Goal: Task Accomplishment & Management: Use online tool/utility

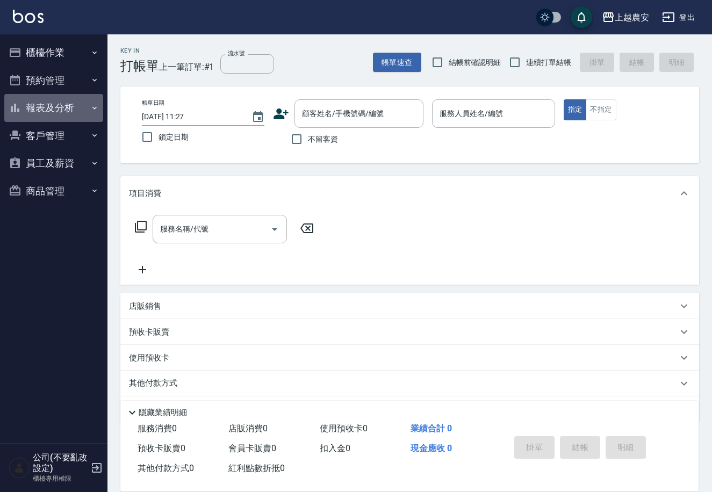
click at [28, 109] on button "報表及分析" at bounding box center [53, 108] width 99 height 28
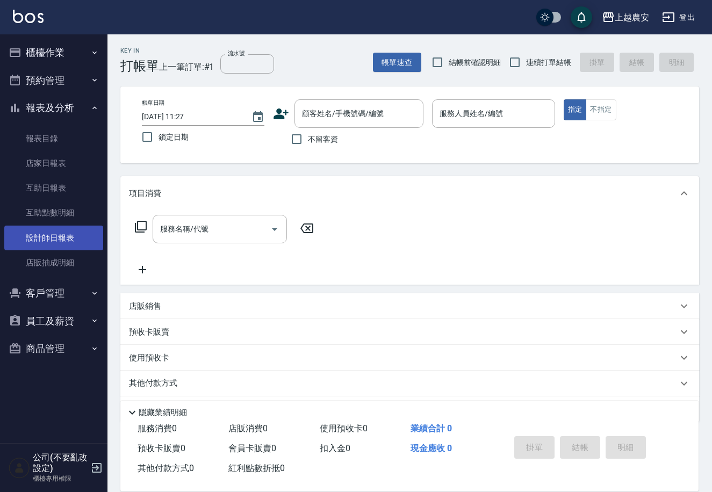
click at [68, 237] on link "設計師日報表" at bounding box center [53, 238] width 99 height 25
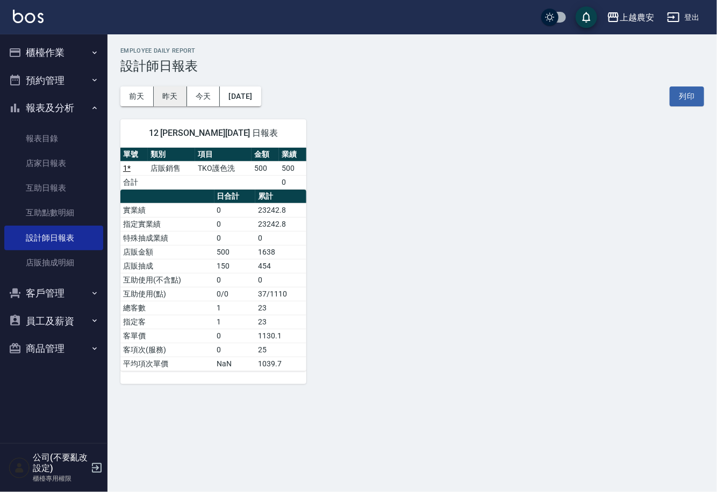
click at [166, 98] on button "昨天" at bounding box center [170, 97] width 33 height 20
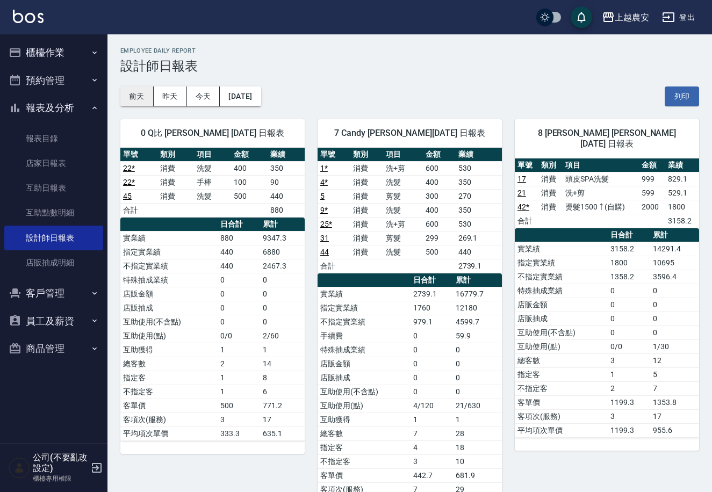
click at [142, 96] on button "前天" at bounding box center [136, 97] width 33 height 20
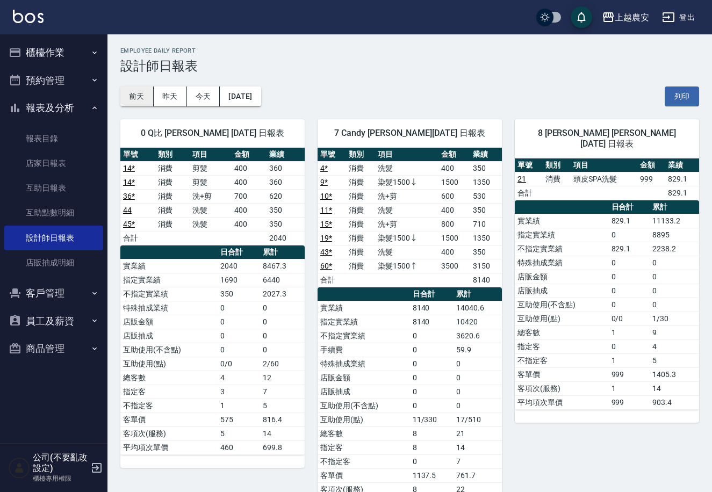
click at [139, 97] on button "前天" at bounding box center [136, 97] width 33 height 20
click at [245, 88] on button "[DATE]" at bounding box center [240, 97] width 41 height 20
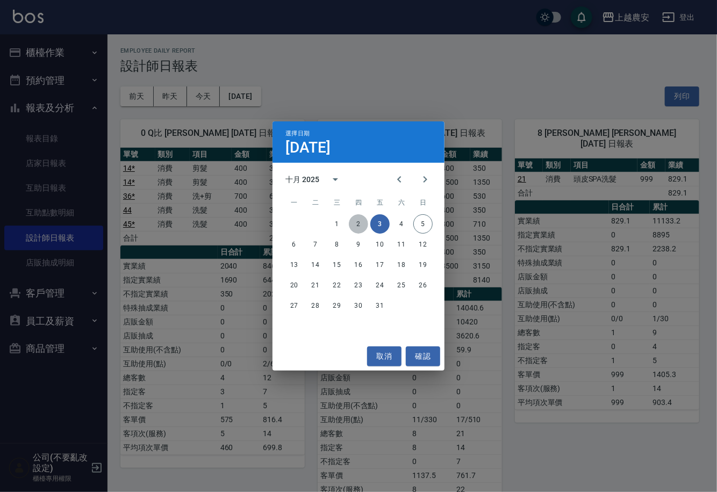
click at [354, 221] on button "2" at bounding box center [358, 223] width 19 height 19
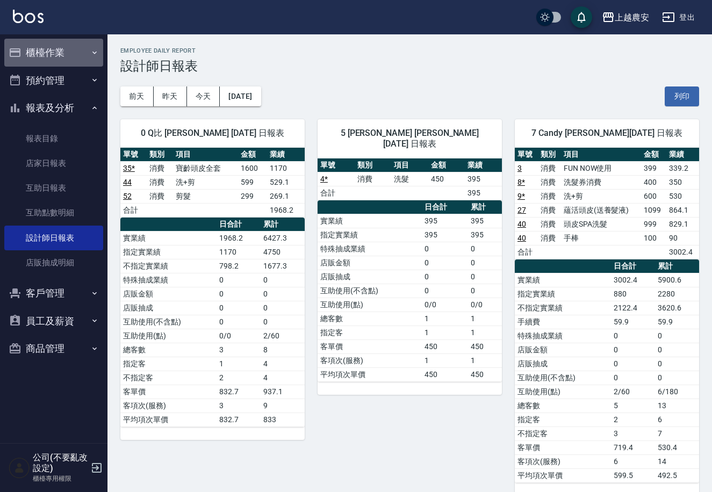
drag, startPoint x: 83, startPoint y: 43, endPoint x: 84, endPoint y: 48, distance: 5.5
click at [84, 44] on button "櫃檯作業" at bounding box center [53, 53] width 99 height 28
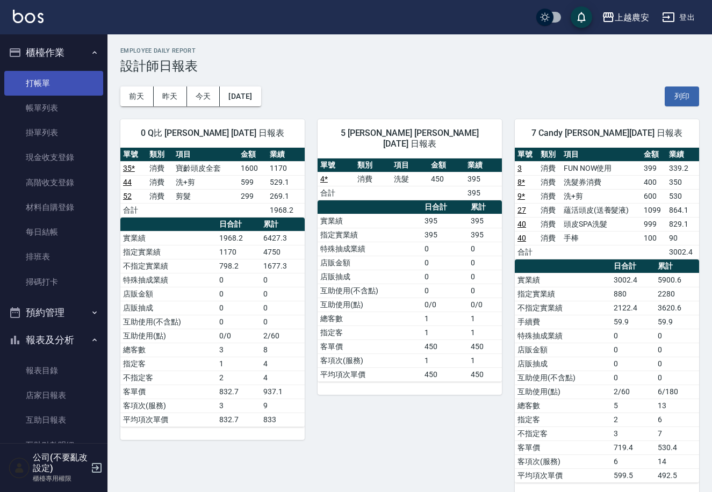
click at [84, 78] on link "打帳單" at bounding box center [53, 83] width 99 height 25
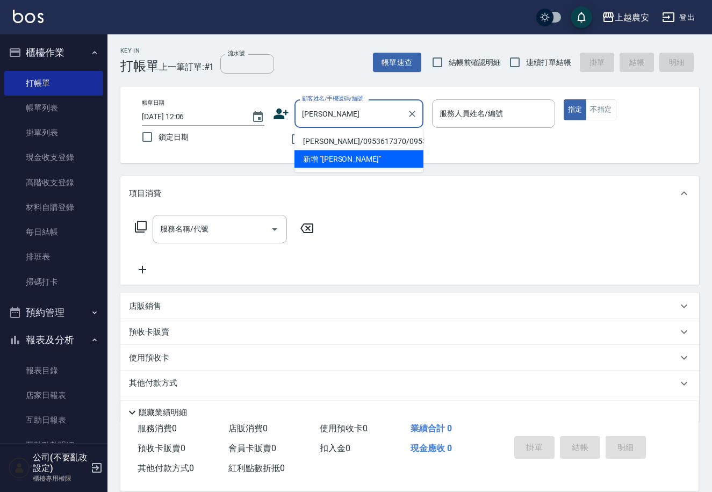
type input "[PERSON_NAME]/0953617370/0953617370"
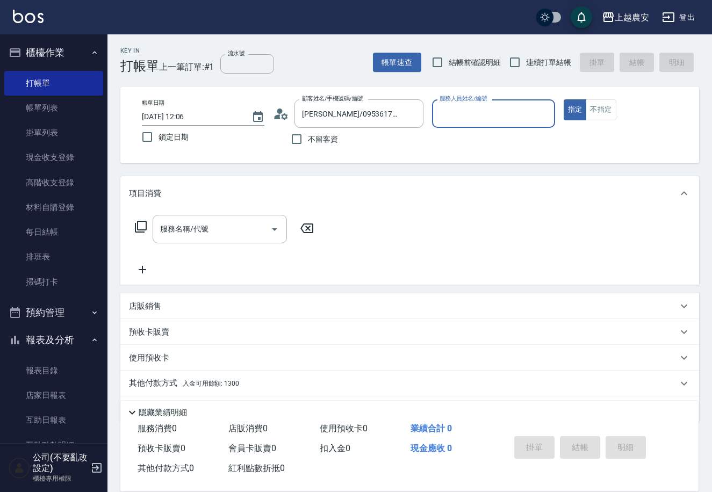
click at [564, 99] on button "指定" at bounding box center [575, 109] width 23 height 21
type button "true"
click at [447, 118] on div "服務人員姓名/編號 服務人員姓名/編號" at bounding box center [493, 113] width 123 height 28
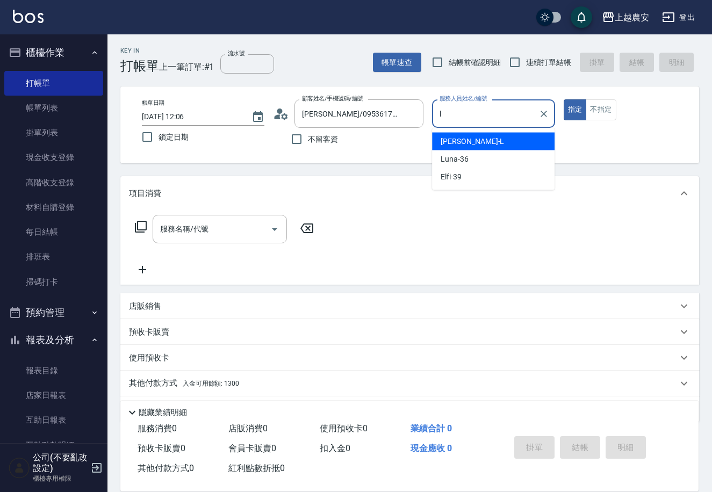
type input "[PERSON_NAME]"
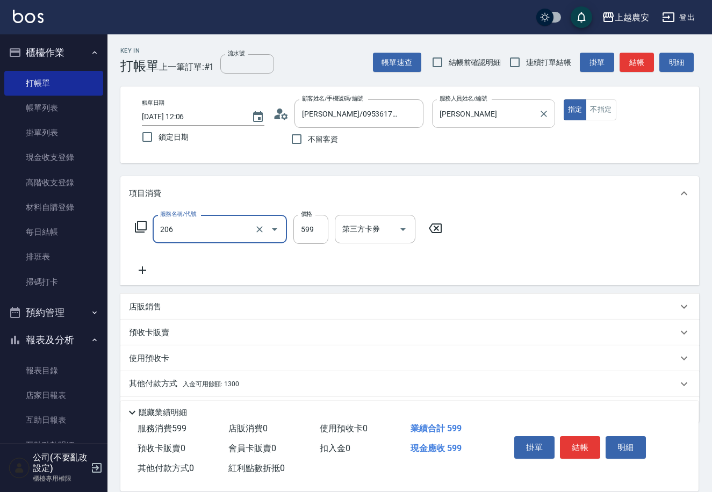
type input "洗+剪(206)"
type input "700"
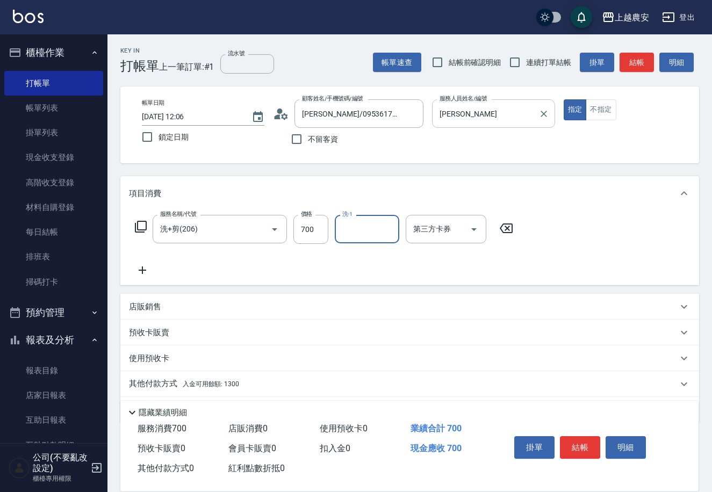
type input "3"
type input "招招-26"
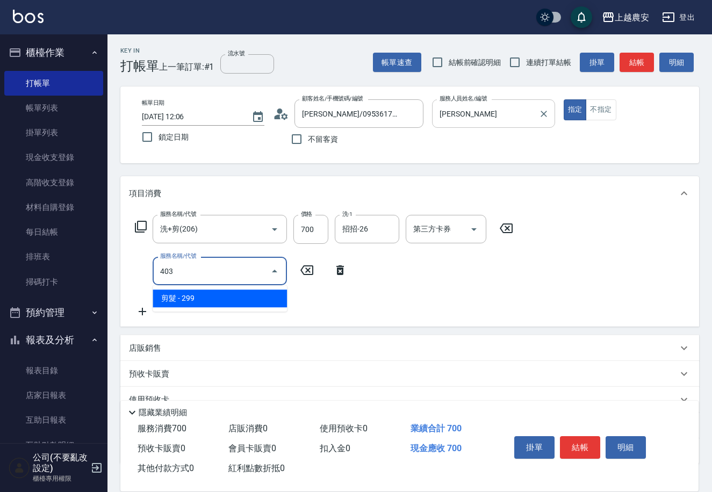
type input "剪髮(403)"
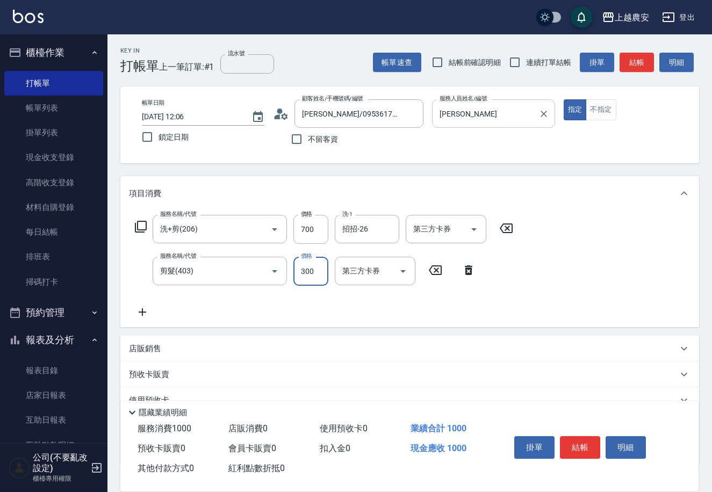
type input "300"
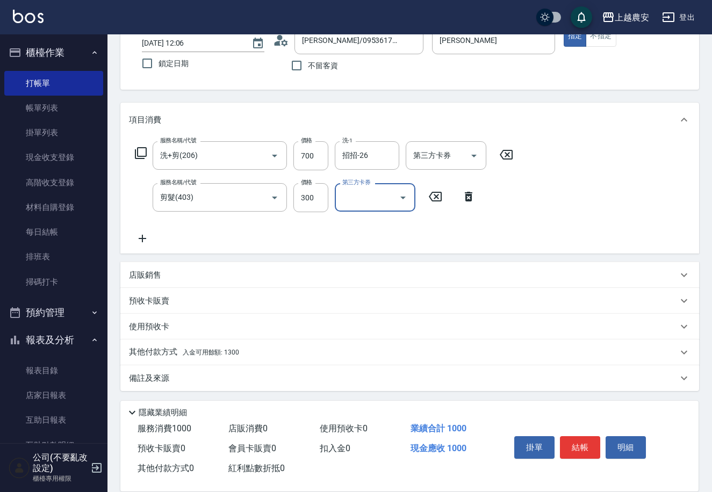
click at [192, 348] on p "其他付款方式 入金可用餘額: 1300" at bounding box center [184, 353] width 110 height 12
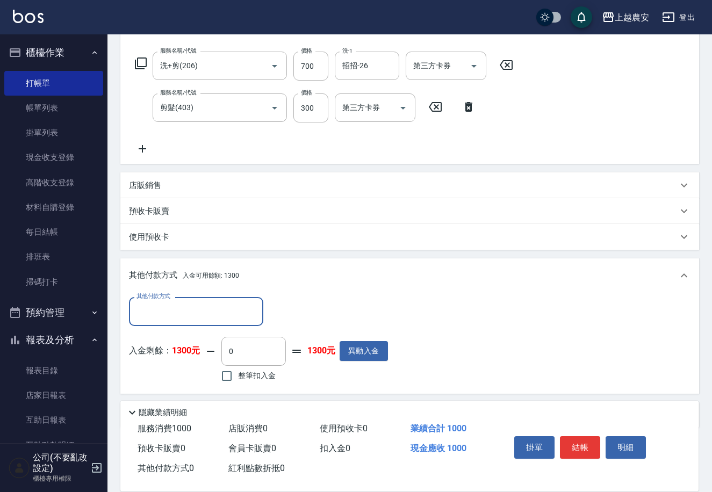
scroll to position [200, 0]
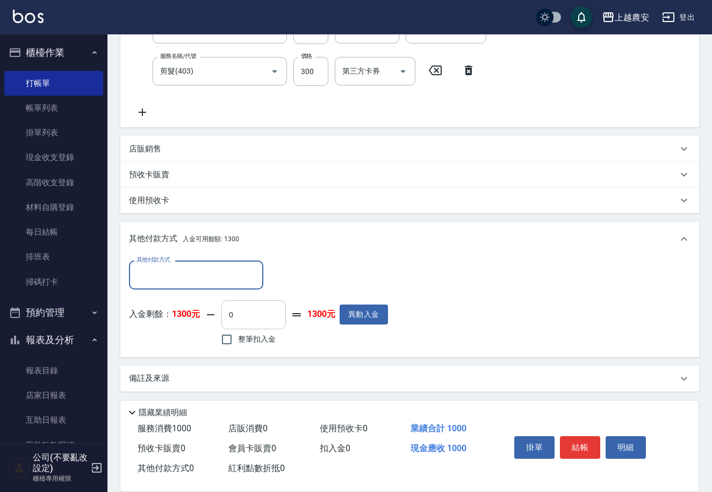
click at [251, 308] on input "0" at bounding box center [253, 314] width 64 height 29
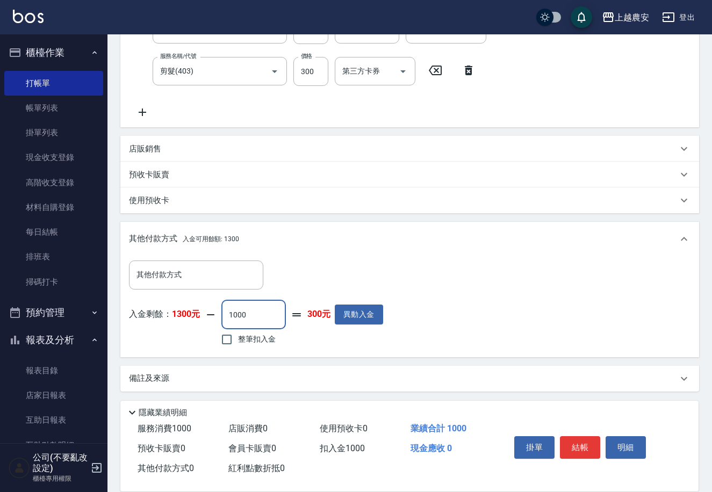
type input "1000"
click at [569, 436] on button "結帳" at bounding box center [580, 447] width 40 height 23
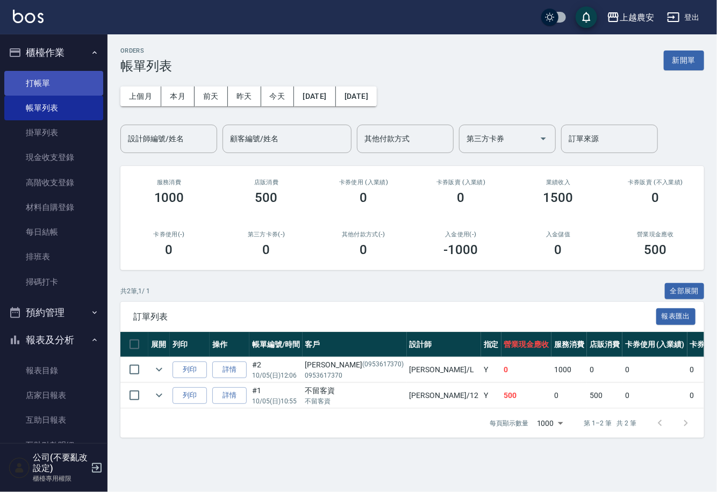
click at [85, 86] on link "打帳單" at bounding box center [53, 83] width 99 height 25
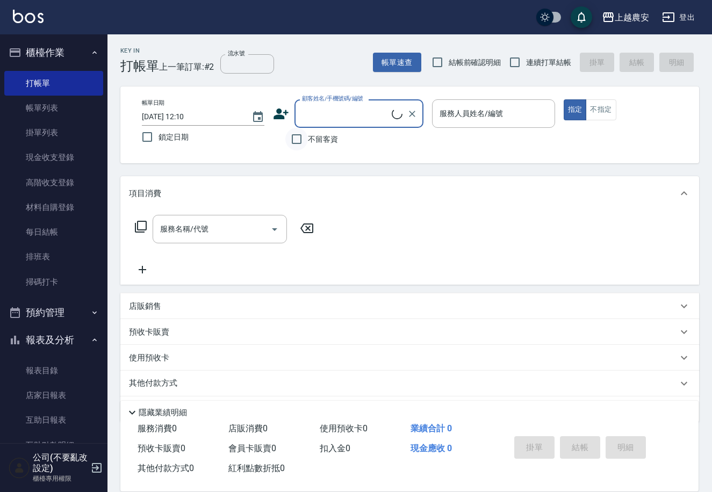
click at [301, 135] on input "不留客資" at bounding box center [296, 139] width 23 height 23
checkbox input "true"
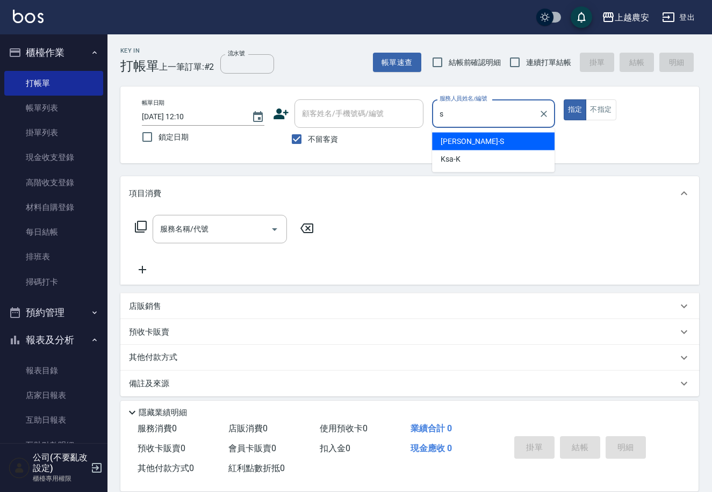
type input "Sandy-S"
type button "true"
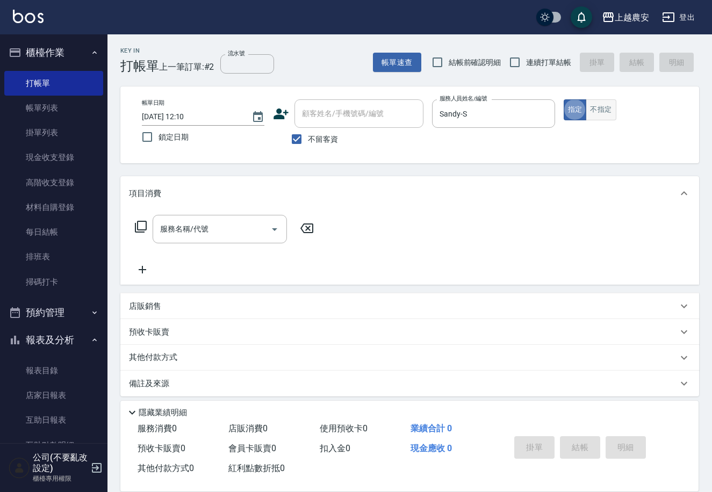
click at [602, 105] on button "不指定" at bounding box center [601, 109] width 30 height 21
type button "false"
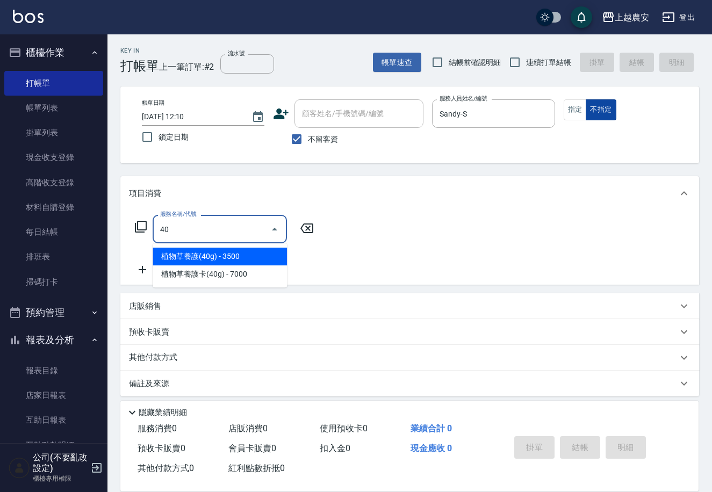
type input "403"
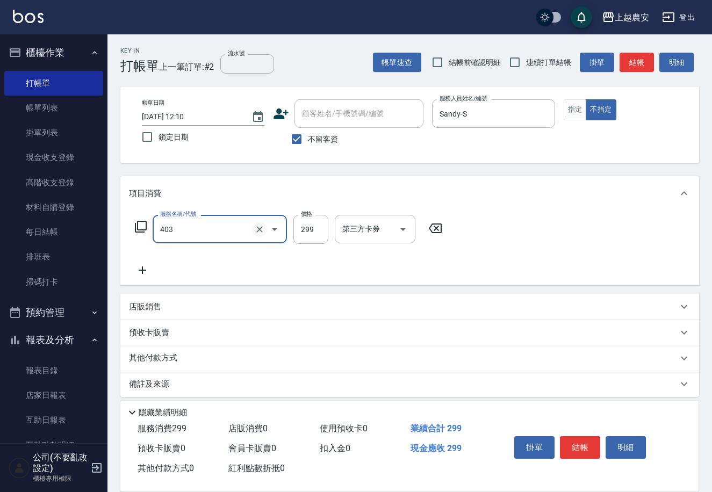
click at [264, 226] on icon "Clear" at bounding box center [259, 229] width 11 height 11
type input "洗髮(228)"
click at [586, 452] on button "結帳" at bounding box center [580, 447] width 40 height 23
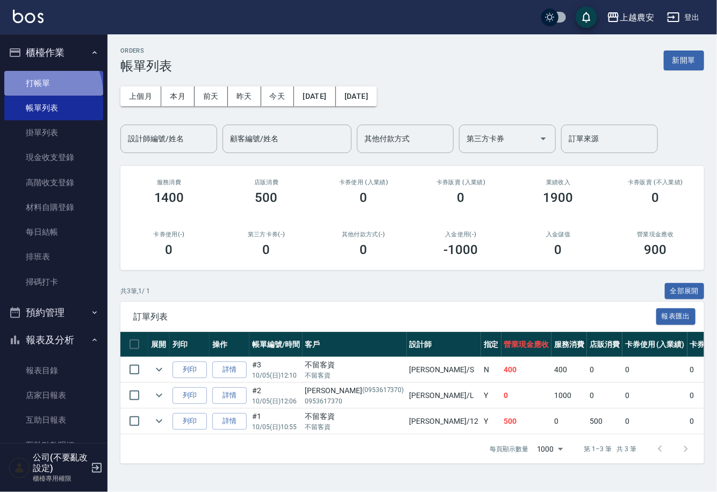
click at [37, 94] on link "打帳單" at bounding box center [53, 83] width 99 height 25
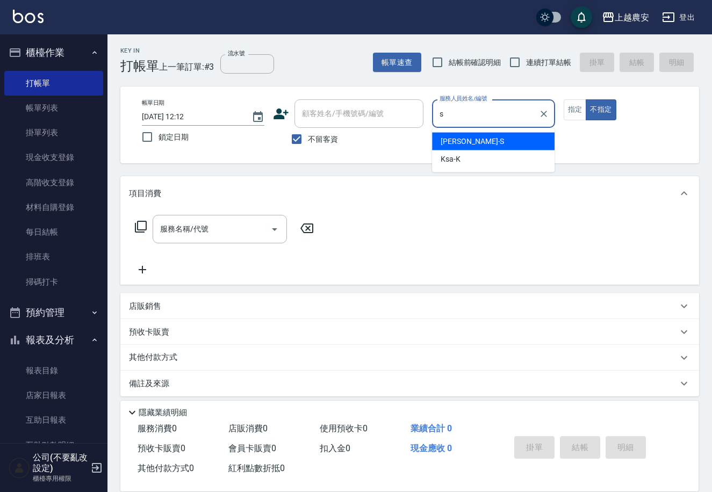
type input "Sandy-S"
type button "false"
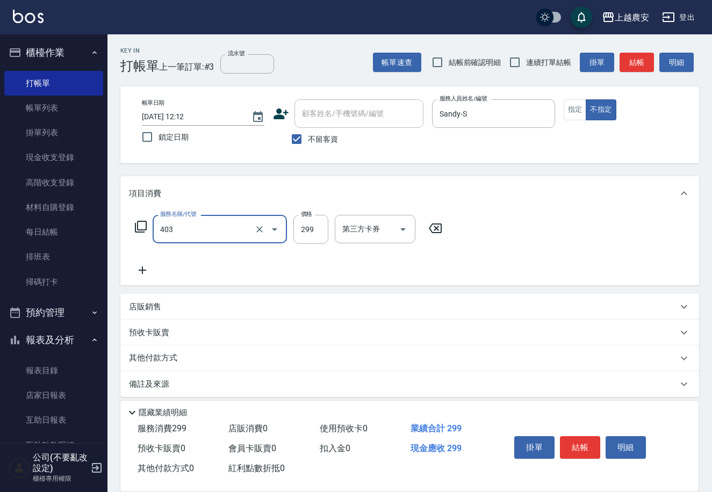
type input "剪髮(403)"
click at [572, 444] on button "結帳" at bounding box center [580, 447] width 40 height 23
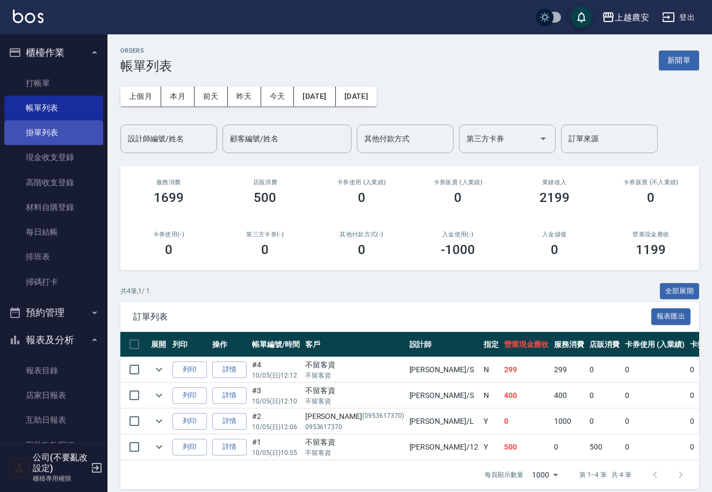
click at [71, 143] on link "掛單列表" at bounding box center [53, 132] width 99 height 25
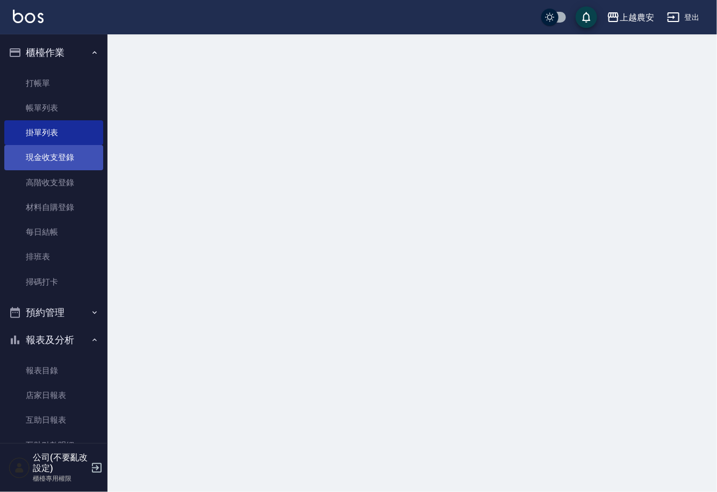
click at [71, 144] on link "掛單列表" at bounding box center [53, 132] width 99 height 25
click at [71, 149] on link "現金收支登錄" at bounding box center [53, 157] width 99 height 25
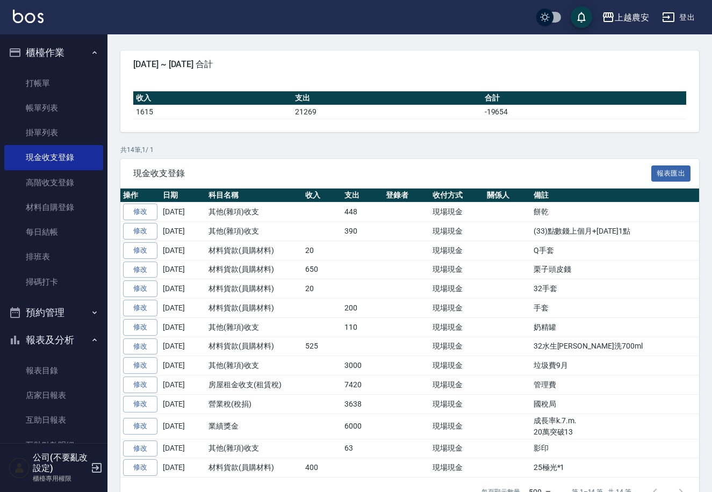
scroll to position [109, 0]
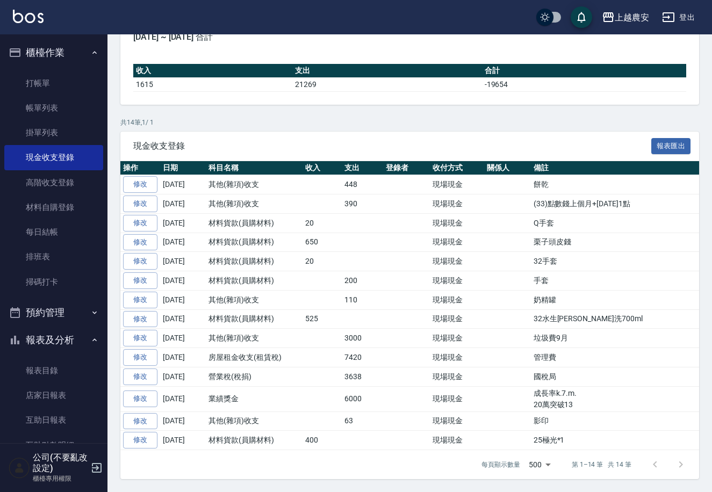
click at [682, 461] on div at bounding box center [668, 465] width 52 height 26
click at [679, 466] on div at bounding box center [668, 465] width 52 height 26
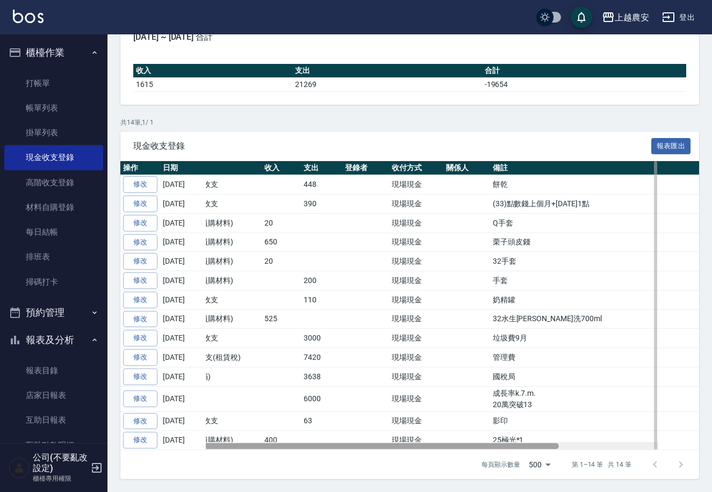
scroll to position [0, 0]
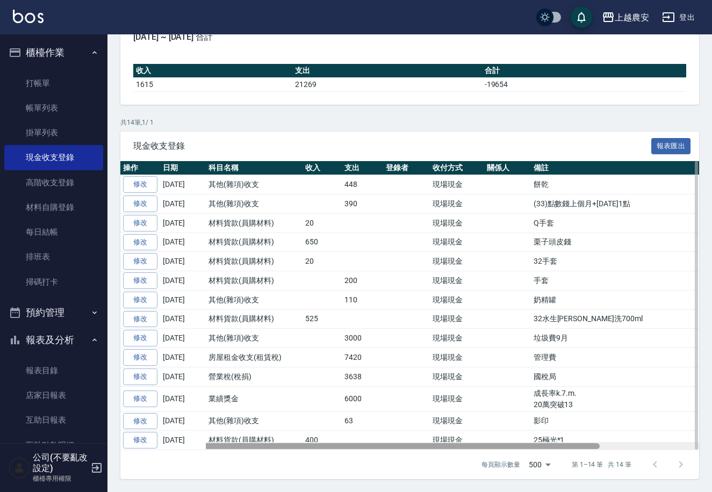
drag, startPoint x: 583, startPoint y: 447, endPoint x: 536, endPoint y: 444, distance: 46.8
click at [536, 444] on div at bounding box center [359, 446] width 479 height 6
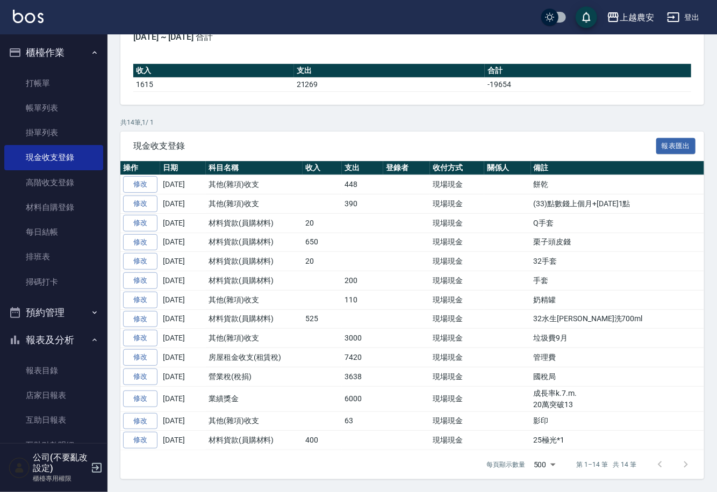
click at [541, 464] on body "上越農安 登出 櫃檯作業 打帳單 帳單列表 掛單列表 現金收支登錄 高階收支登錄 材料自購登錄 每日結帳 排班表 掃碼打卡 預約管理 預約管理 單日預約紀錄 …" at bounding box center [358, 191] width 717 height 601
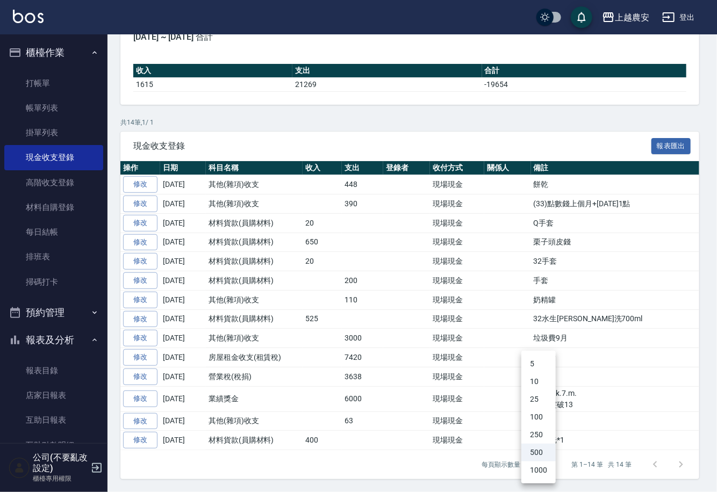
click at [467, 308] on div at bounding box center [358, 246] width 717 height 492
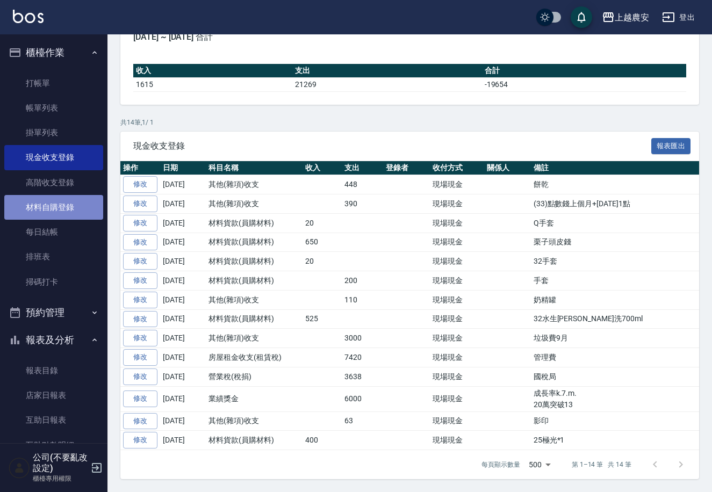
click at [71, 205] on link "材料自購登錄" at bounding box center [53, 207] width 99 height 25
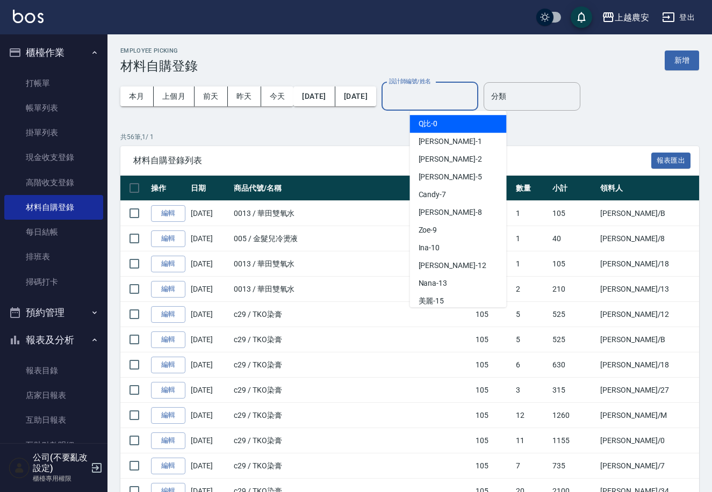
click at [454, 102] on input "設計師編號/姓名" at bounding box center [429, 96] width 87 height 19
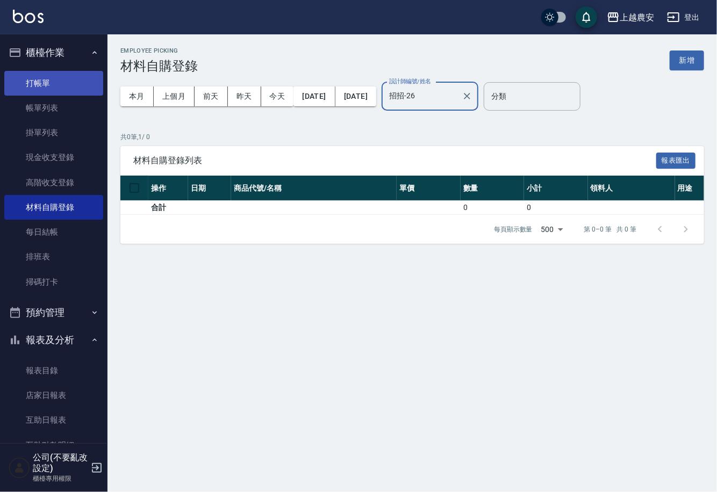
type input "招招-26"
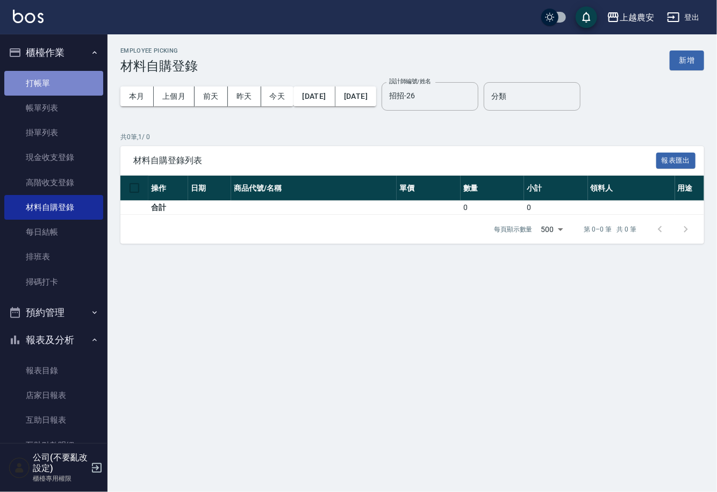
click at [71, 80] on link "打帳單" at bounding box center [53, 83] width 99 height 25
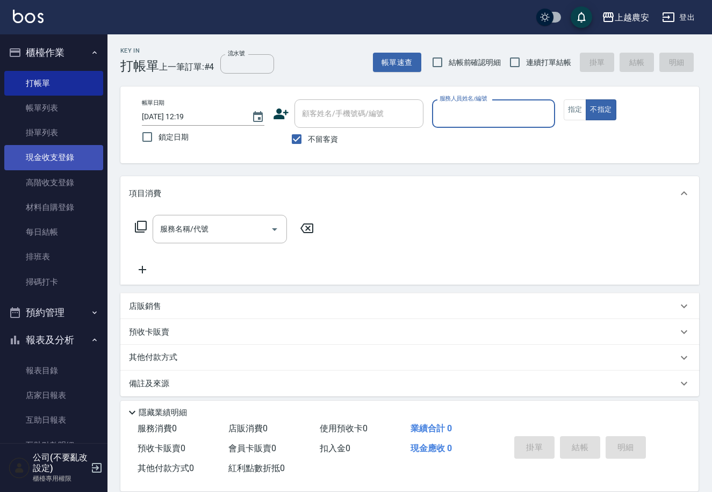
click at [49, 152] on link "現金收支登錄" at bounding box center [53, 157] width 99 height 25
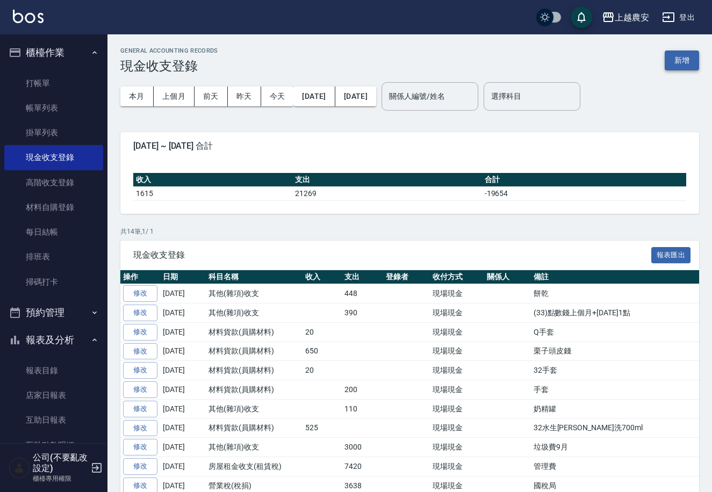
click at [683, 59] on button "新增" at bounding box center [682, 61] width 34 height 20
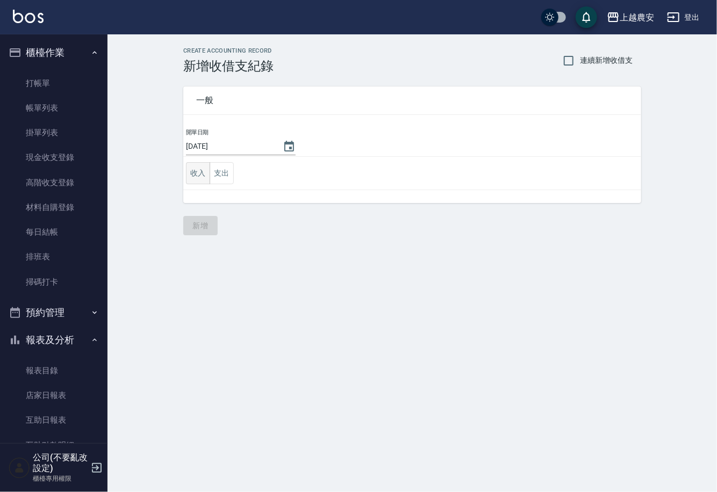
click at [207, 174] on button "收入" at bounding box center [198, 173] width 24 height 22
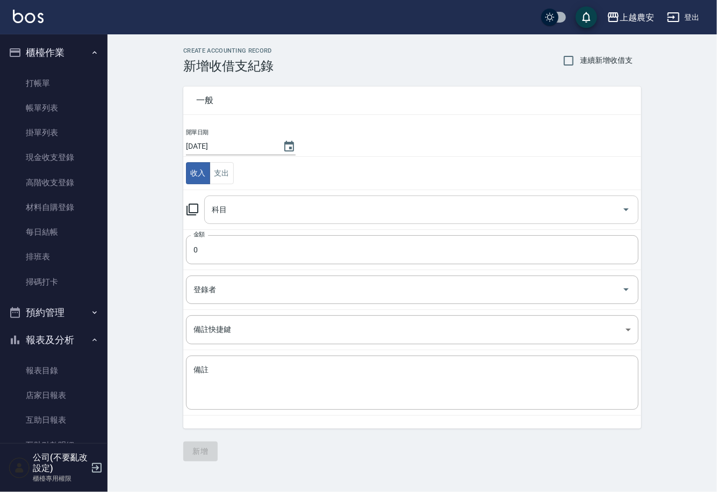
click at [249, 200] on input "科目" at bounding box center [413, 209] width 408 height 19
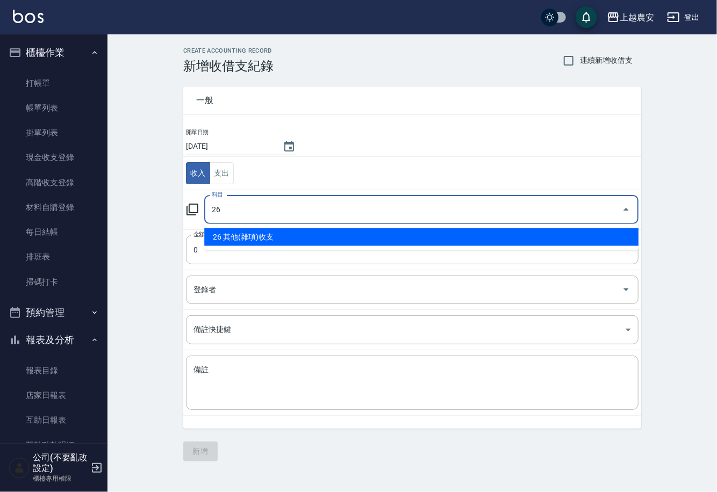
click at [346, 233] on li "26 其他(雜項)收支" at bounding box center [421, 237] width 434 height 18
type input "26 其他(雜項)收支"
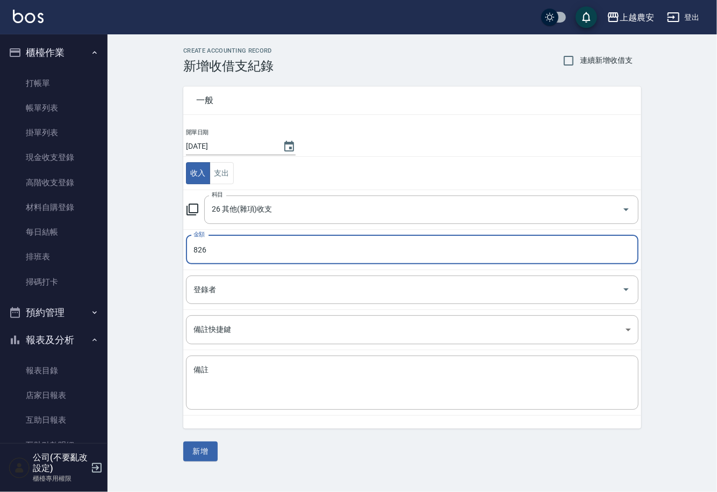
type input "826"
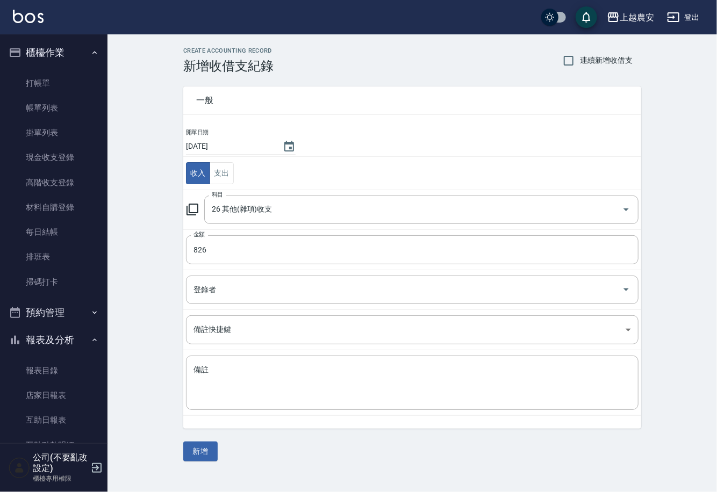
drag, startPoint x: 102, startPoint y: 315, endPoint x: 106, endPoint y: 370, distance: 55.0
click at [107, 372] on div "櫃檯作業 打帳單 帳單列表 掛單列表 現金收支登錄 高階收支登錄 材料自購登錄 每日結帳 排班表 掃碼打卡 預約管理 預約管理 單日預約紀錄 單週預約紀錄 報…" at bounding box center [54, 263] width 108 height 458
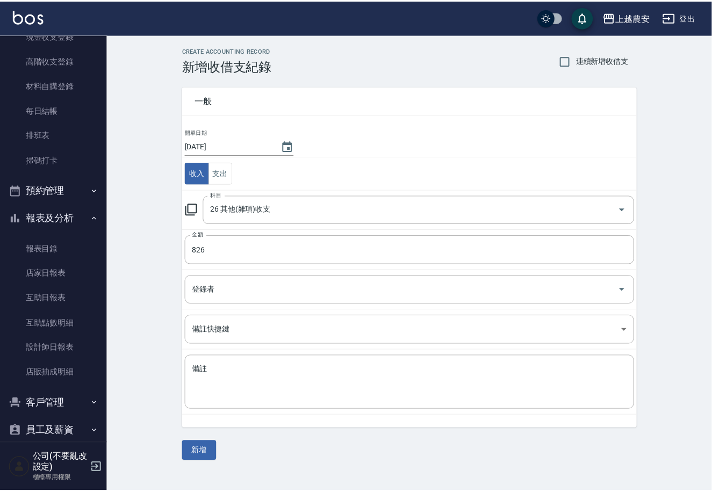
scroll to position [131, 0]
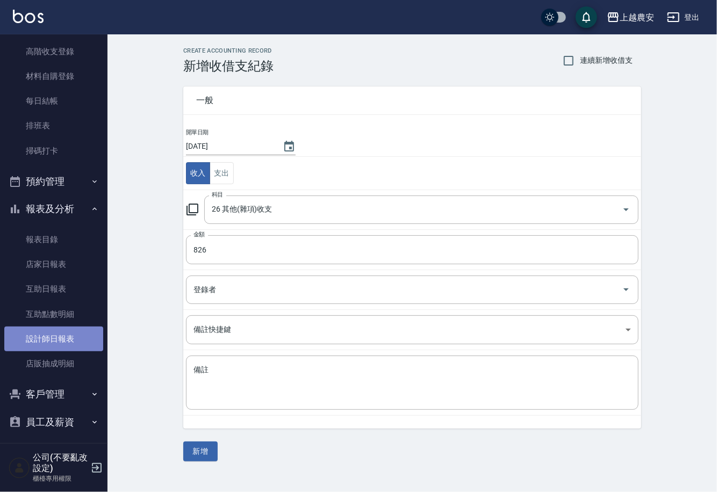
click at [74, 342] on link "設計師日報表" at bounding box center [53, 339] width 99 height 25
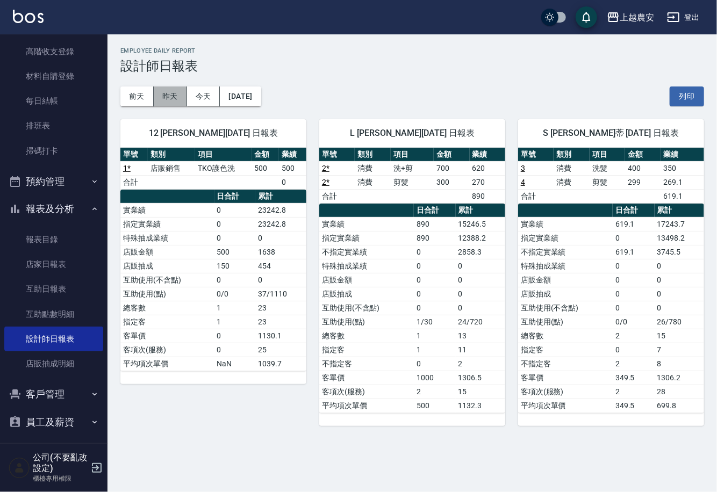
click at [175, 99] on button "昨天" at bounding box center [170, 97] width 33 height 20
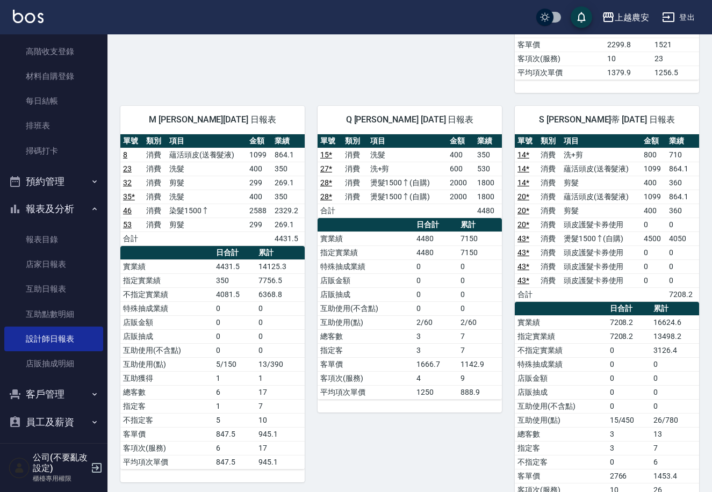
scroll to position [1479, 0]
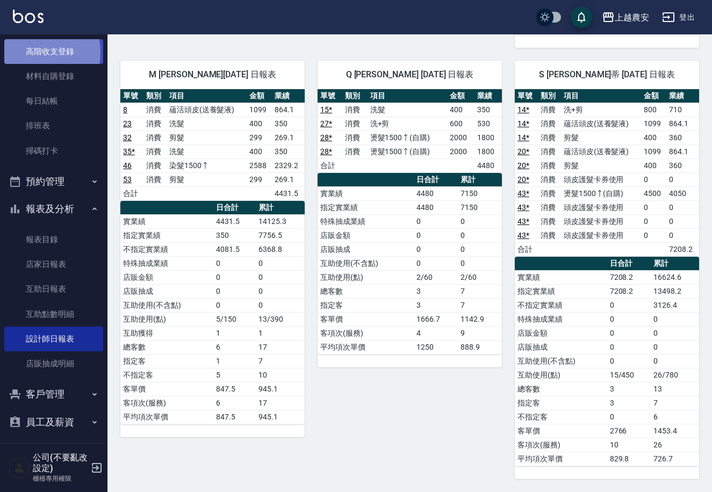
click at [35, 52] on link "高階收支登錄" at bounding box center [53, 51] width 99 height 25
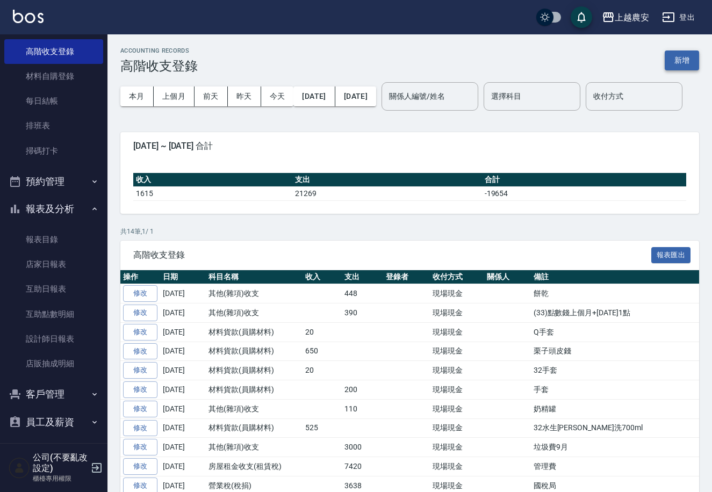
click at [681, 56] on button "新增" at bounding box center [682, 61] width 34 height 20
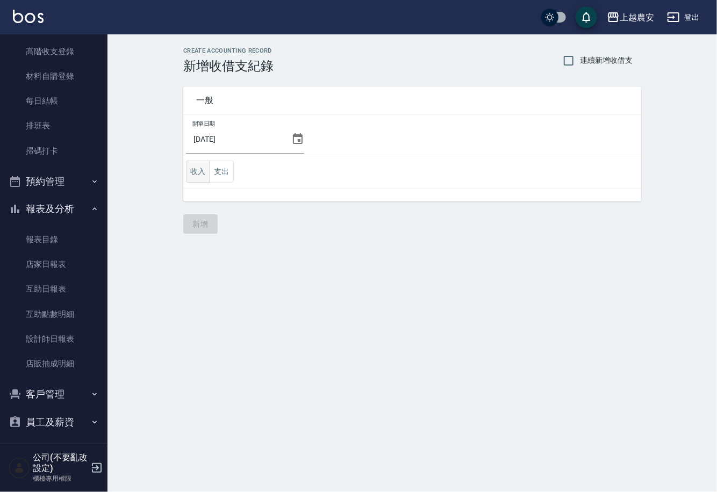
click at [199, 174] on button "收入" at bounding box center [198, 172] width 24 height 22
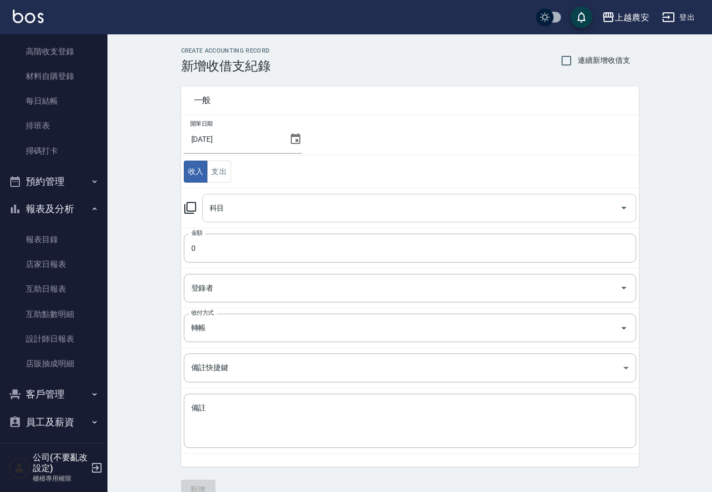
click at [269, 201] on input "科目" at bounding box center [411, 208] width 408 height 19
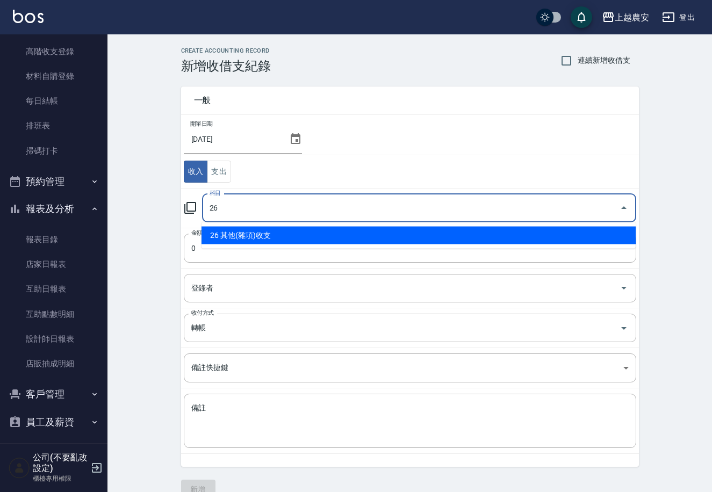
click at [269, 239] on li "26 其他(雜項)收支" at bounding box center [419, 236] width 434 height 18
type input "26 其他(雜項)收支"
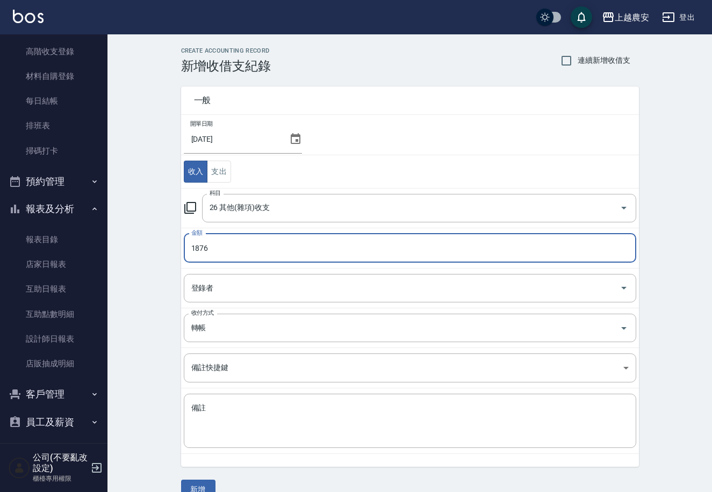
type input "1876"
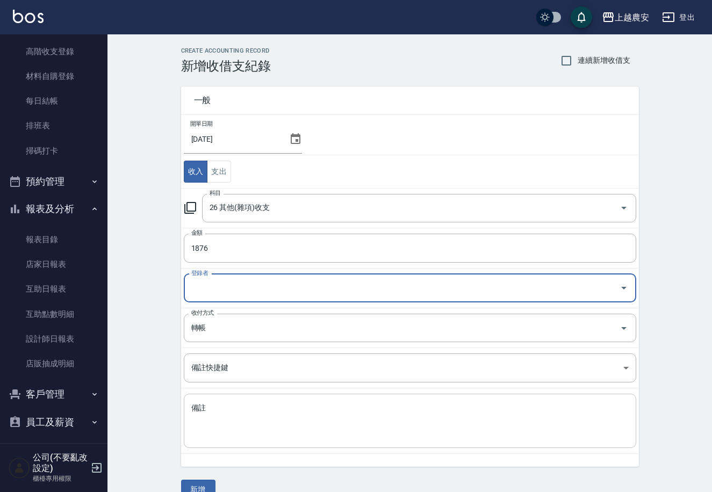
click at [292, 425] on textarea "備註" at bounding box center [409, 421] width 437 height 37
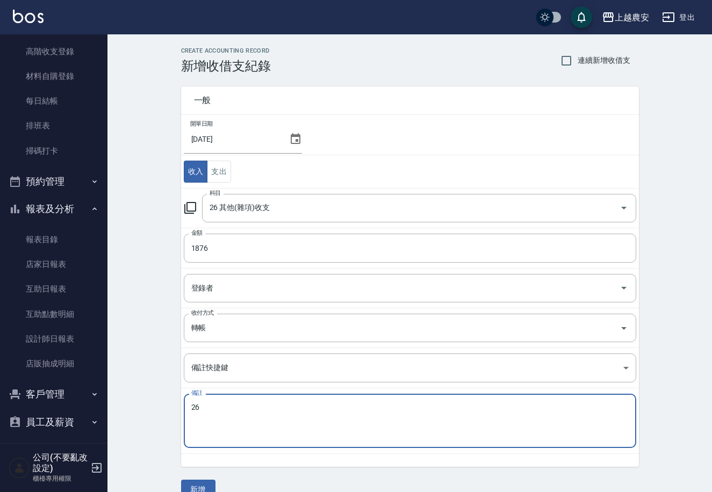
type textarea "2"
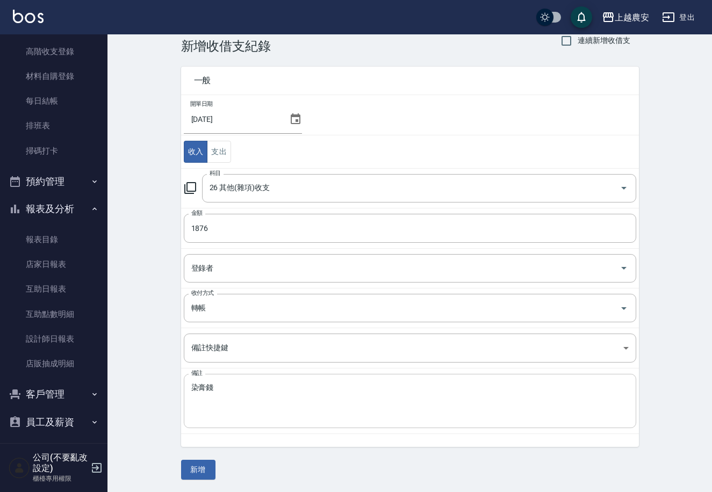
drag, startPoint x: 185, startPoint y: 389, endPoint x: 193, endPoint y: 389, distance: 7.5
click at [186, 389] on div "染膏錢 x 備註" at bounding box center [410, 401] width 452 height 54
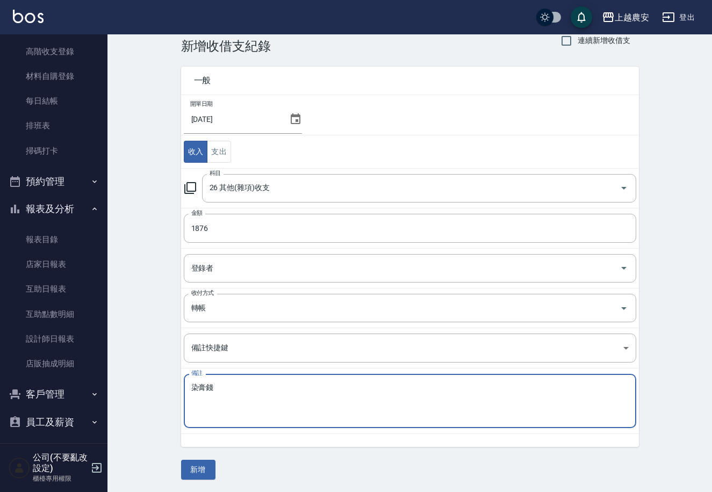
click at [192, 389] on textarea "染膏錢" at bounding box center [409, 401] width 437 height 37
type textarea "26-染膏錢"
click at [179, 470] on div "CREATE ACCOUNTING RECORD 新增收借支紀錄 連續新增收借支 一般 開單日期 [DATE] 收入 支出 科目 26 其他(雜項)收支 科目…" at bounding box center [410, 253] width 484 height 452
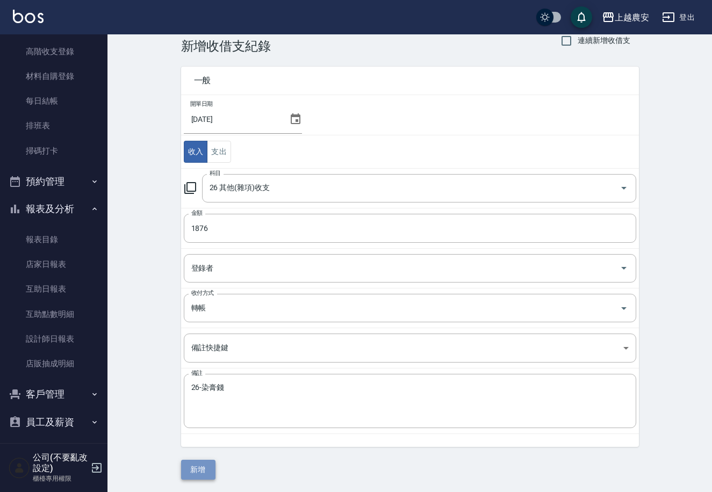
click at [196, 473] on button "新增" at bounding box center [198, 470] width 34 height 20
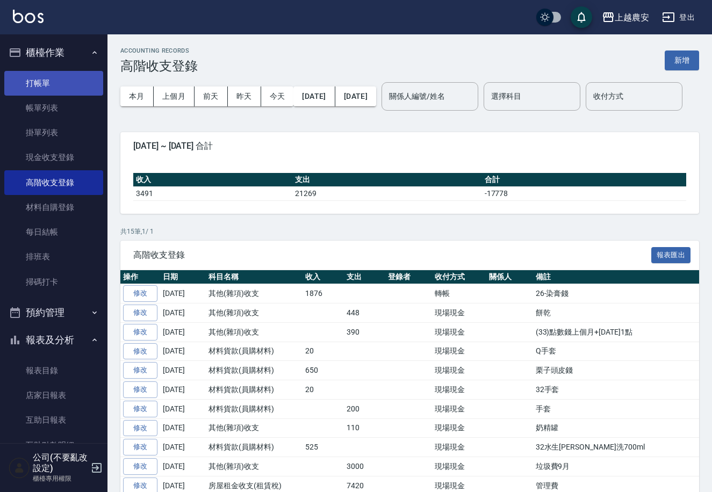
click at [46, 85] on link "打帳單" at bounding box center [53, 83] width 99 height 25
